Goal: Information Seeking & Learning: Learn about a topic

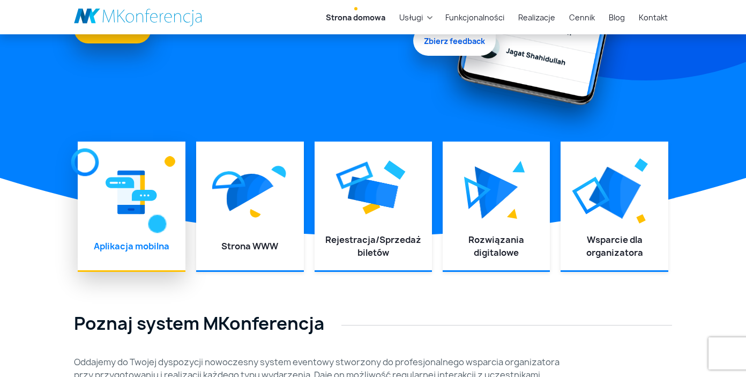
click at [128, 194] on img at bounding box center [131, 192] width 51 height 48
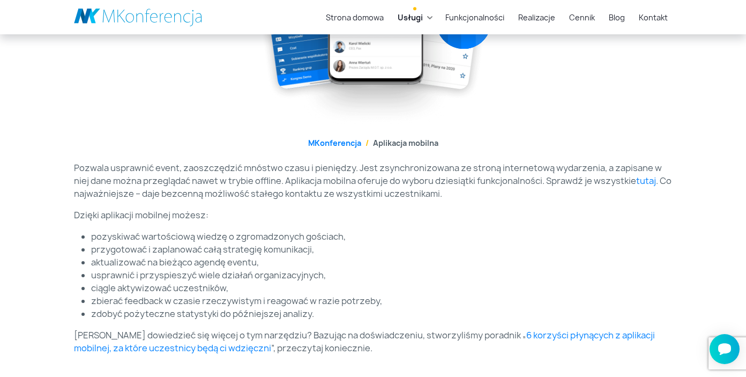
scroll to position [267, 0]
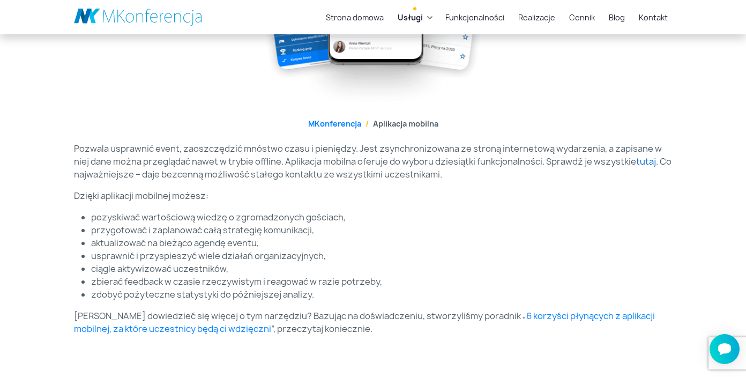
click at [636, 162] on link "tutaj" at bounding box center [646, 161] width 20 height 12
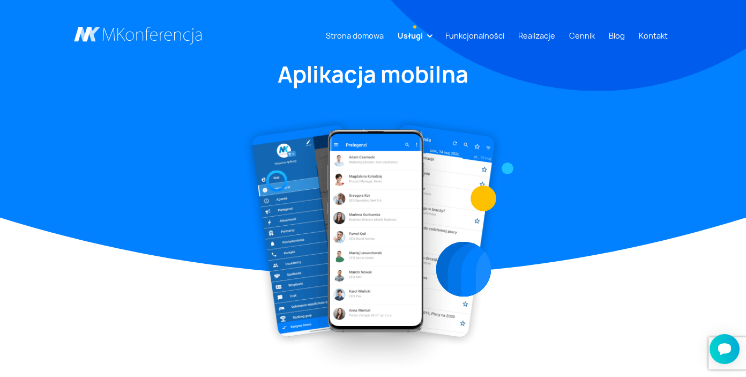
click at [427, 36] on link "Usługi" at bounding box center [410, 36] width 34 height 20
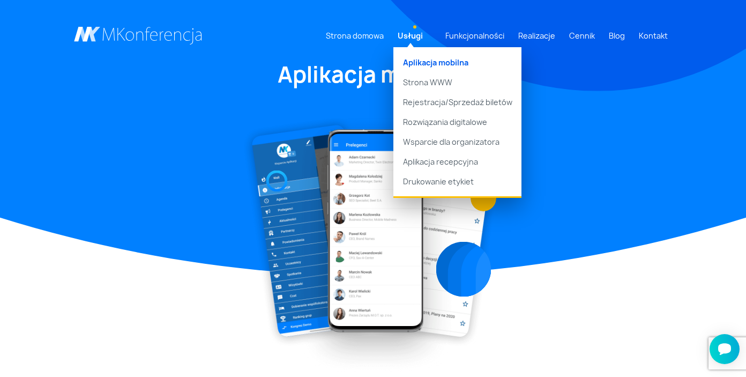
click at [424, 61] on link "Aplikacja mobilna" at bounding box center [457, 59] width 128 height 25
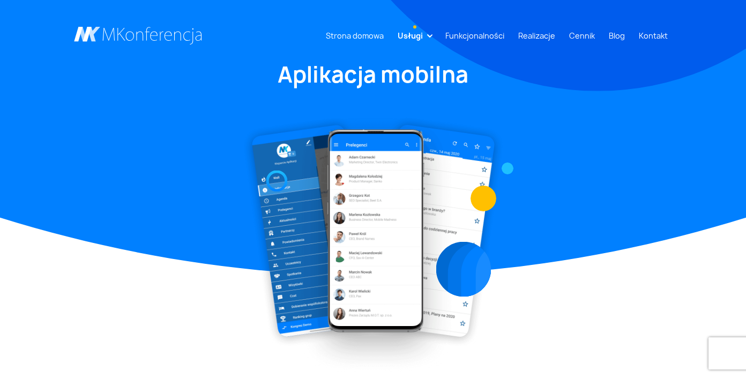
click at [482, 36] on link "Funkcjonalności" at bounding box center [475, 36] width 68 height 20
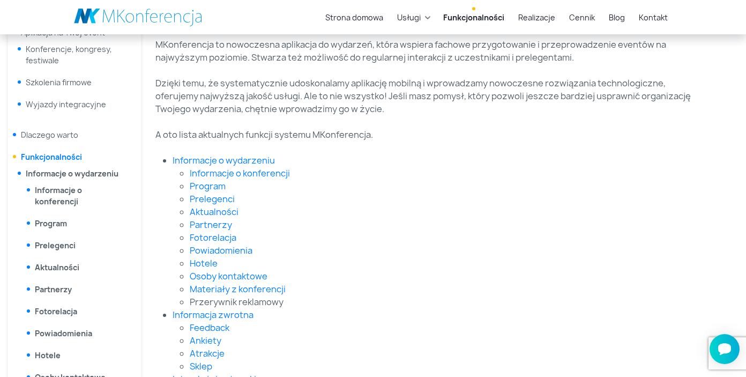
click at [63, 159] on link "Funkcjonalności" at bounding box center [51, 157] width 61 height 10
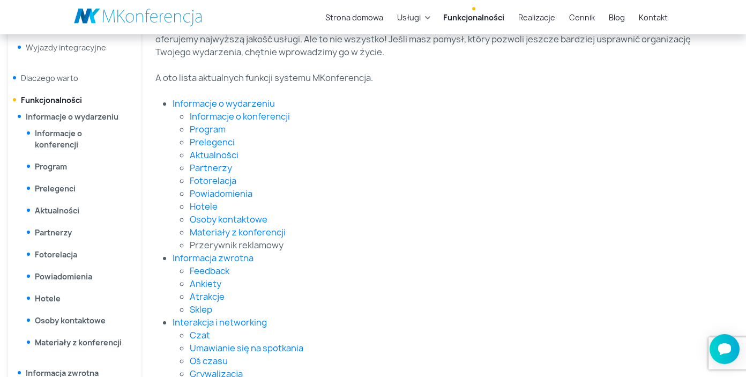
scroll to position [263, 0]
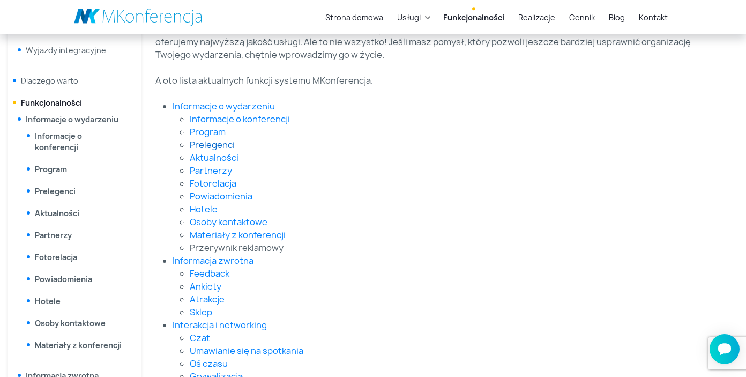
click at [220, 148] on link "Prelegenci" at bounding box center [212, 145] width 45 height 12
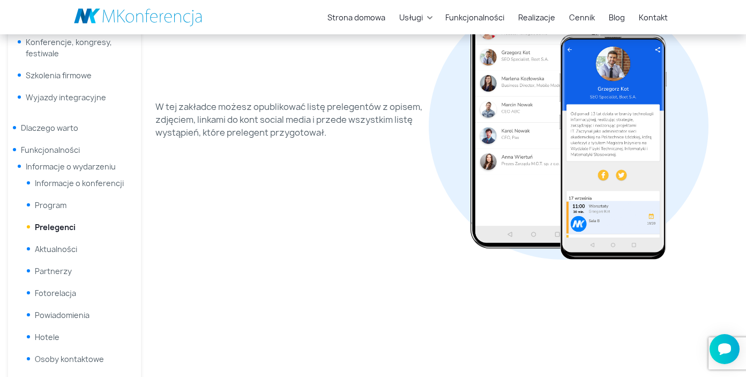
scroll to position [129, 0]
